Goal: Entertainment & Leisure: Consume media (video, audio)

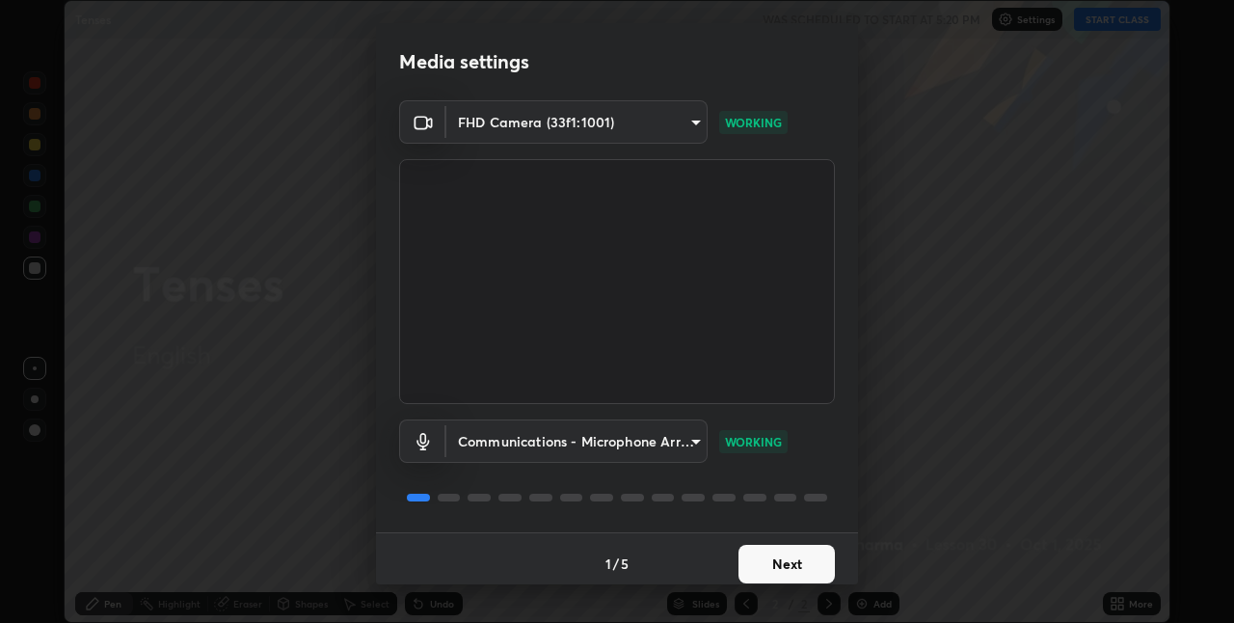
scroll to position [10, 0]
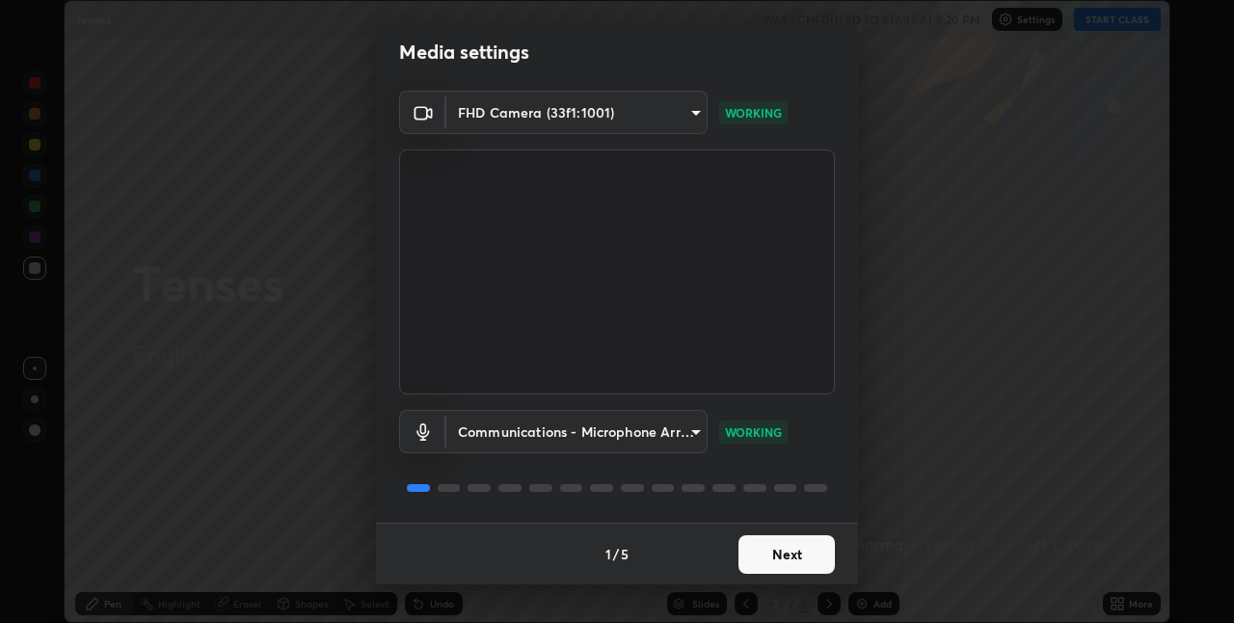
click at [787, 552] on button "Next" at bounding box center [787, 554] width 96 height 39
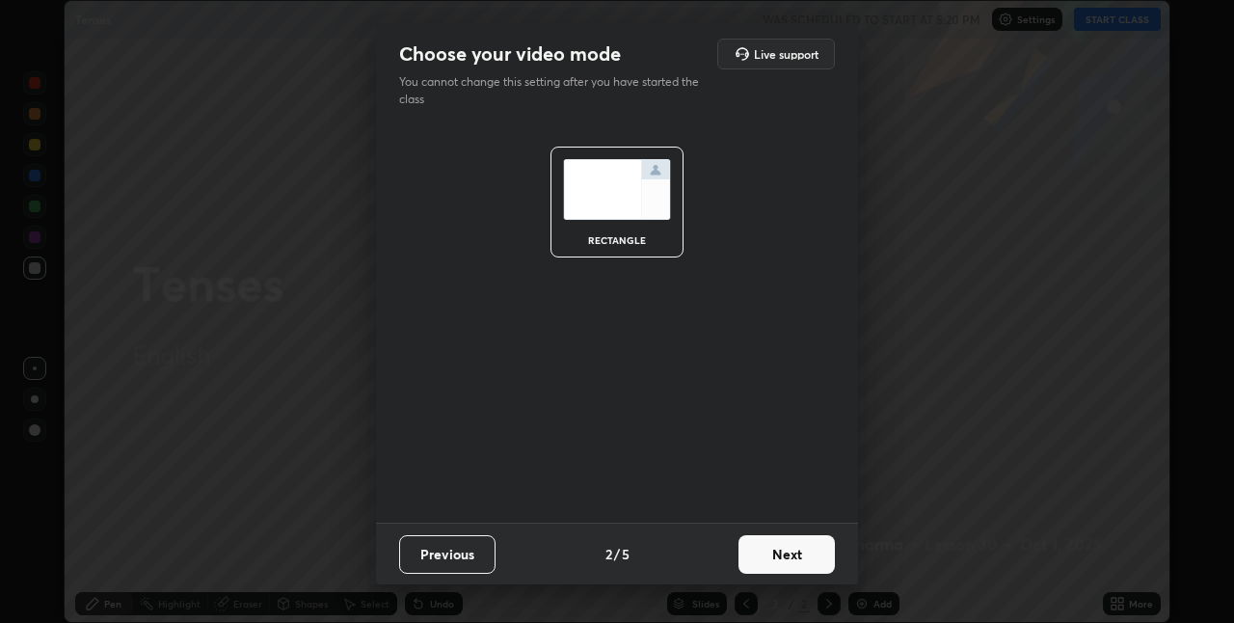
scroll to position [0, 0]
click at [784, 555] on button "Next" at bounding box center [787, 554] width 96 height 39
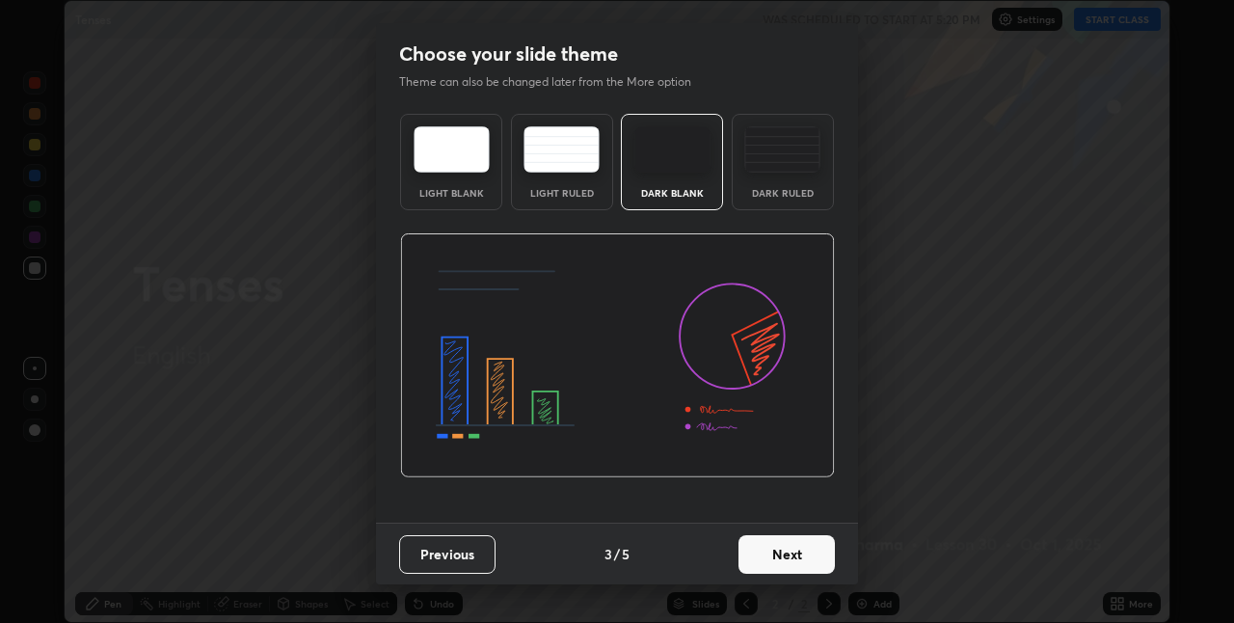
click at [789, 558] on button "Next" at bounding box center [787, 554] width 96 height 39
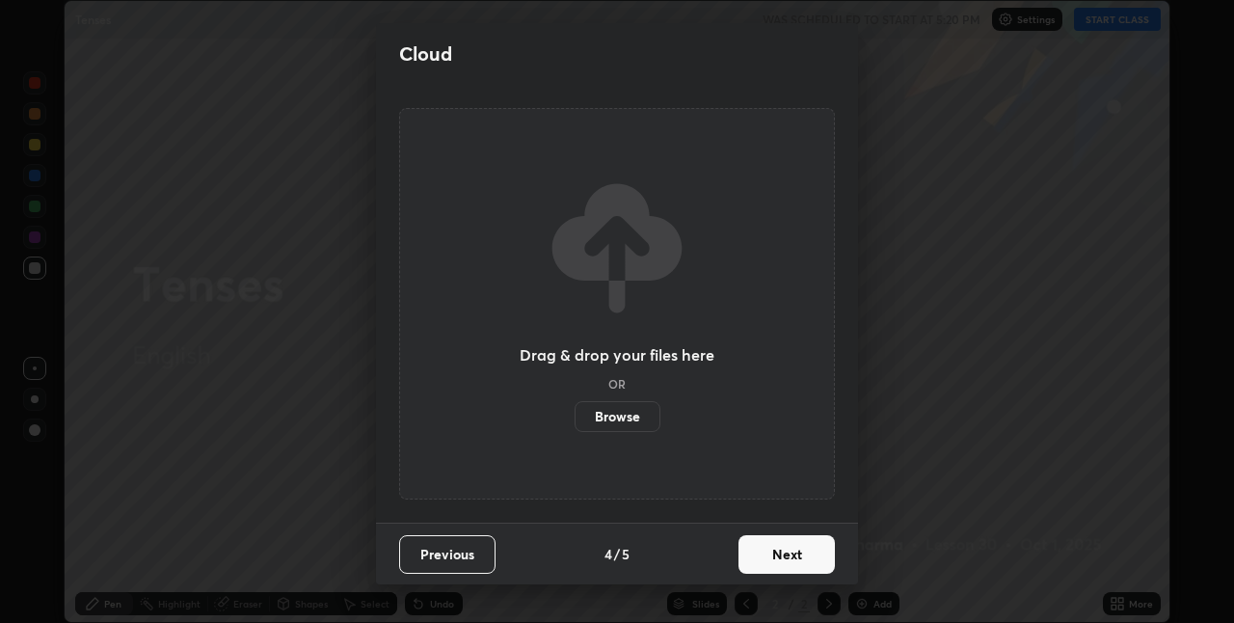
click at [782, 559] on button "Next" at bounding box center [787, 554] width 96 height 39
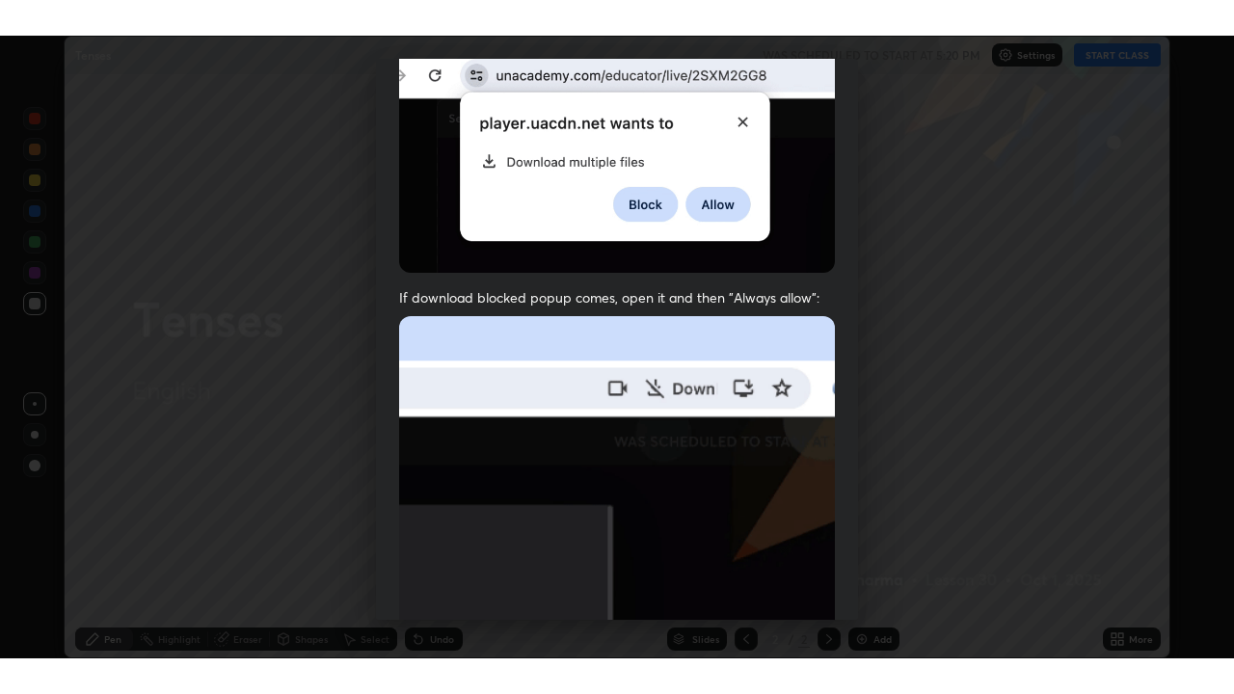
scroll to position [403, 0]
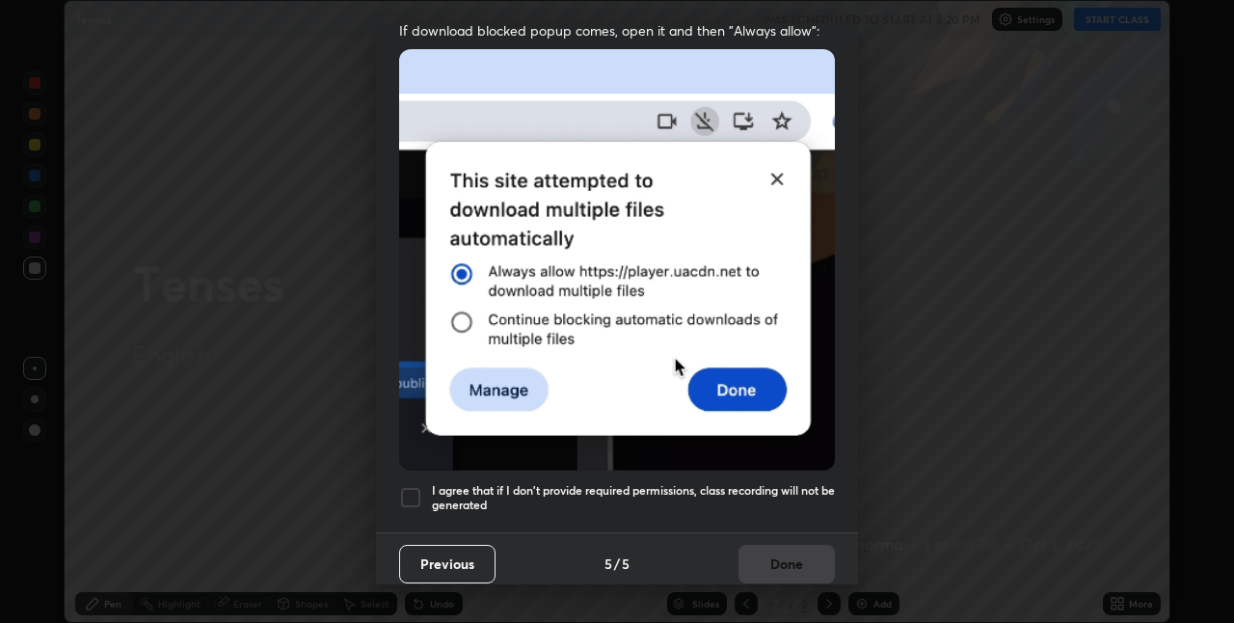
click at [415, 490] on div at bounding box center [410, 497] width 23 height 23
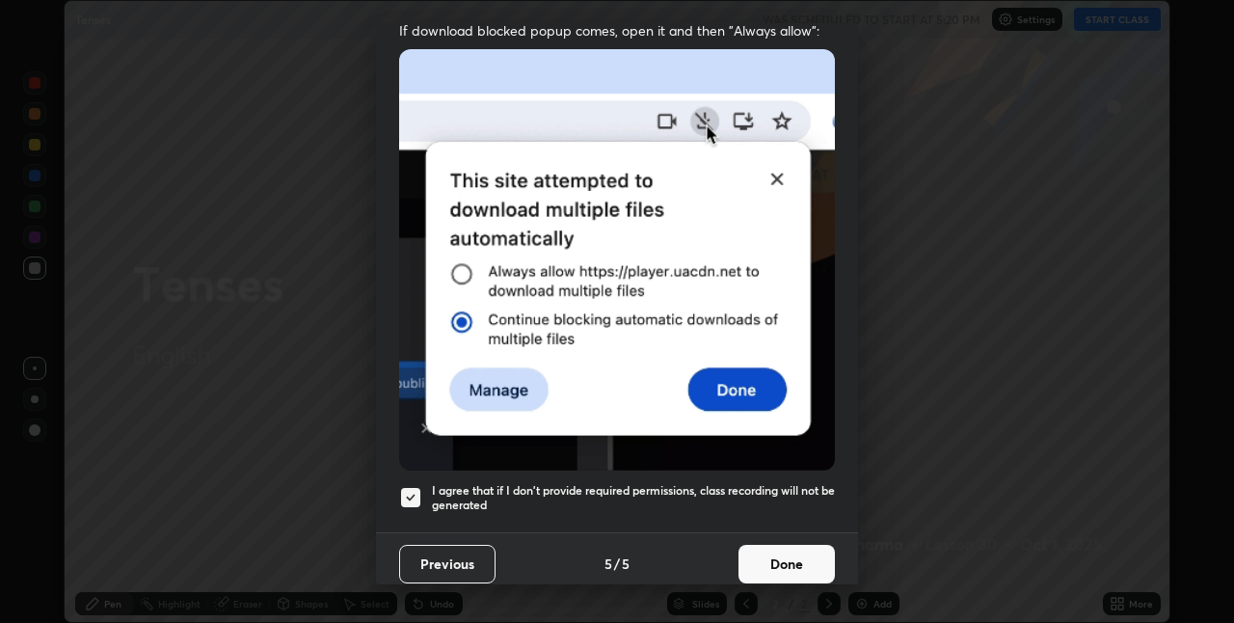
click at [775, 554] on button "Done" at bounding box center [787, 564] width 96 height 39
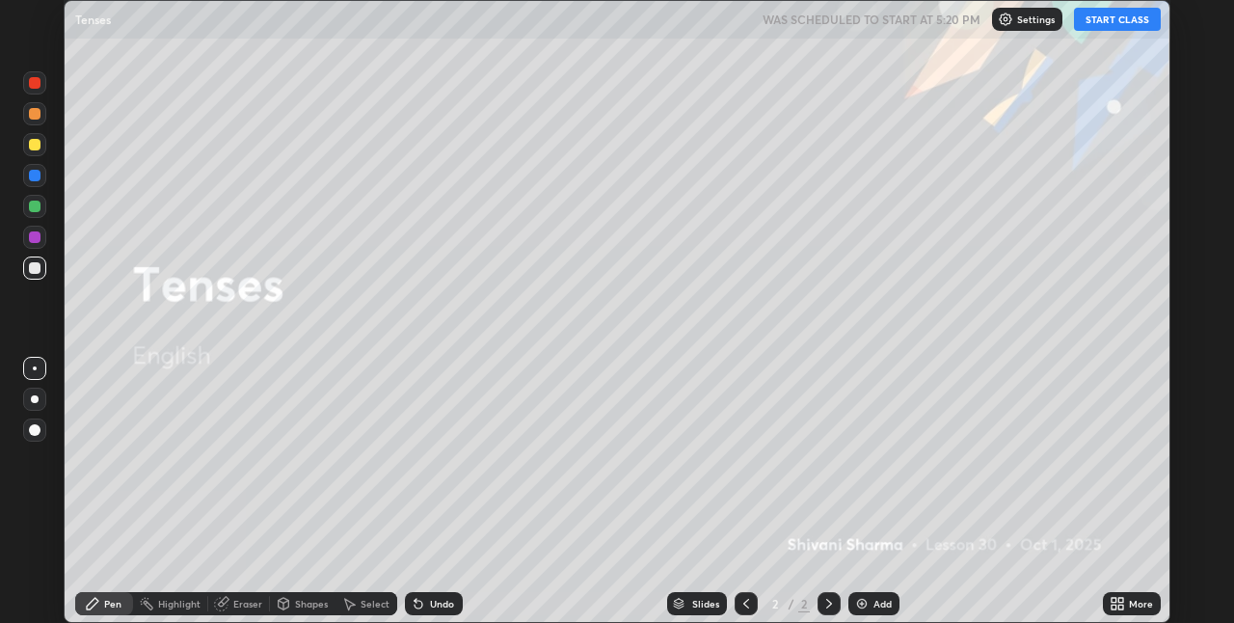
click at [1134, 30] on button "START CLASS" at bounding box center [1117, 19] width 87 height 23
click at [1115, 600] on icon at bounding box center [1114, 600] width 5 height 5
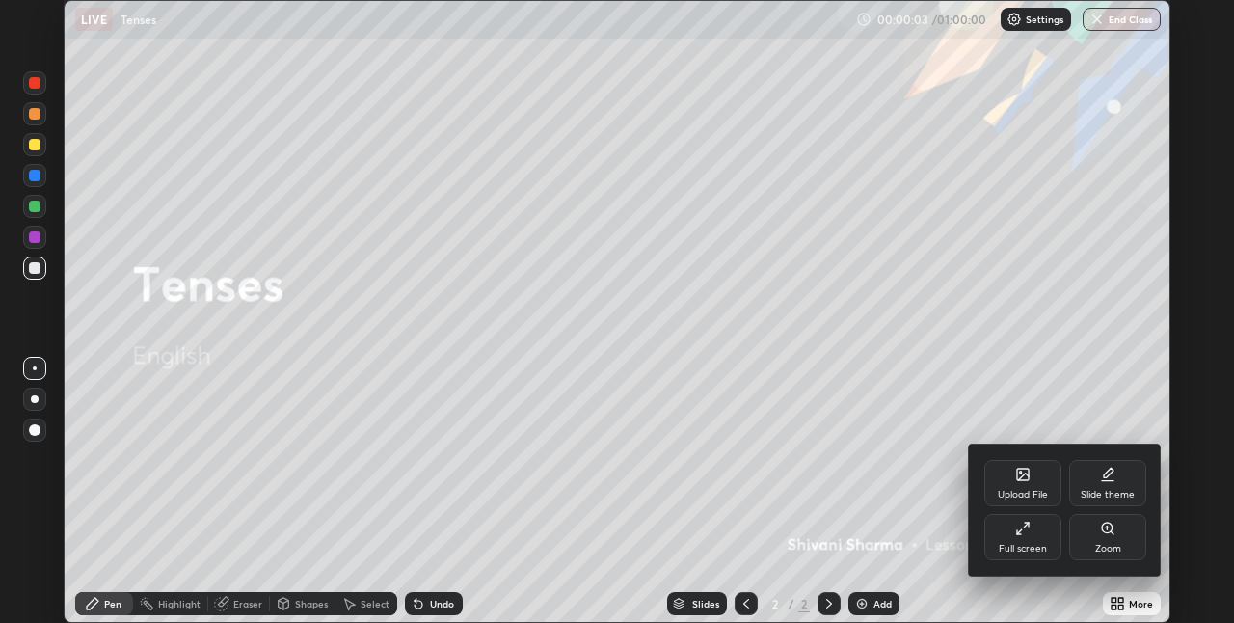
click at [1029, 539] on div "Full screen" at bounding box center [1023, 537] width 77 height 46
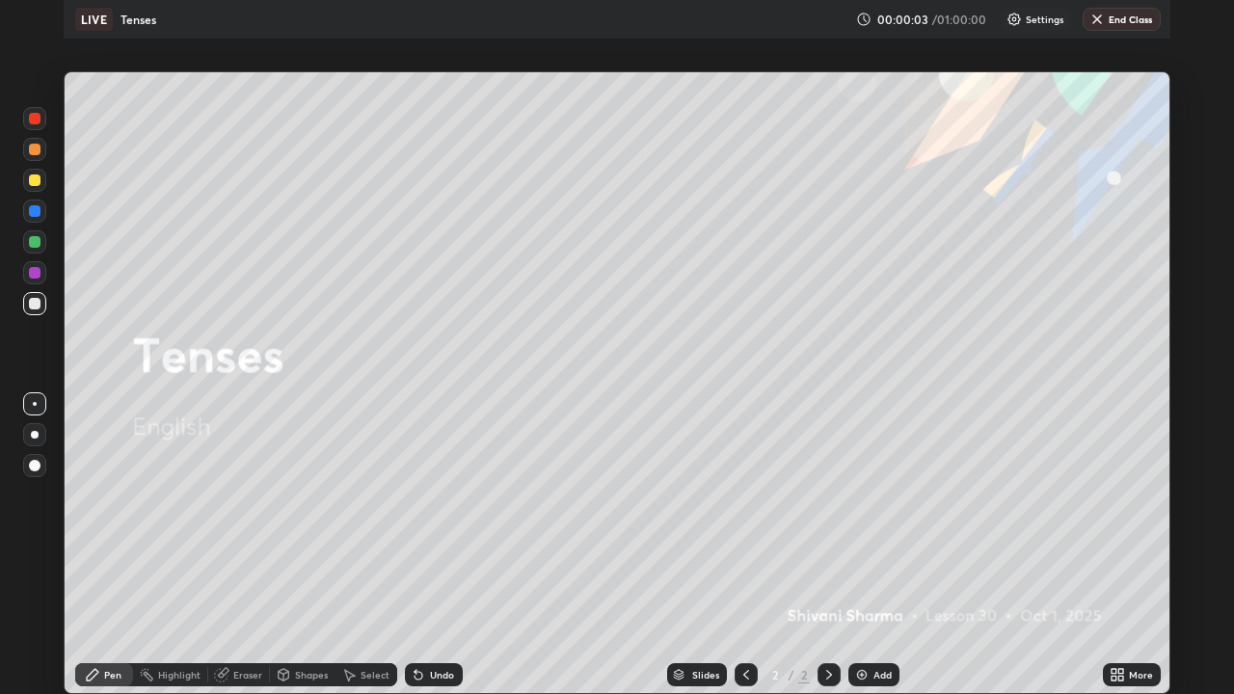
scroll to position [694, 1234]
